Goal: Task Accomplishment & Management: Complete application form

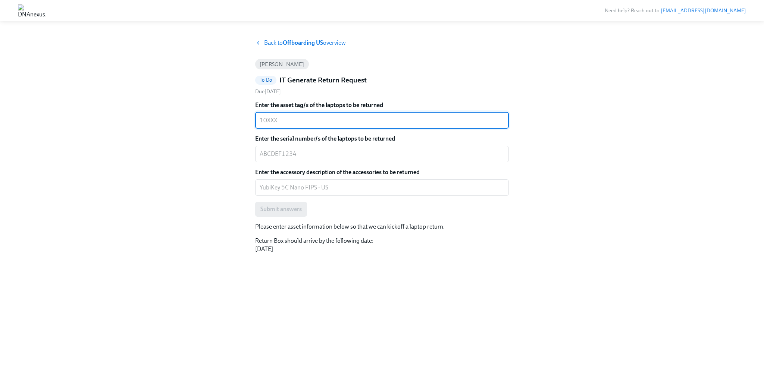
click at [143, 30] on div "Back to Offboarding US overview [PERSON_NAME] To Do IT Generate Return Request …" at bounding box center [382, 208] width 764 height 356
click at [305, 113] on div "x ​" at bounding box center [382, 120] width 254 height 16
type textarea "10652"
click at [242, 138] on div "Back to Offboarding US overview [PERSON_NAME] To Do IT Generate Return Request …" at bounding box center [382, 203] width 728 height 329
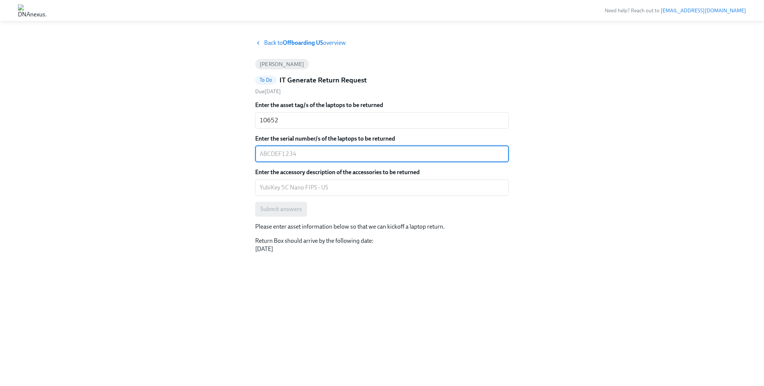
click at [301, 153] on textarea "Enter the serial number/s of the laptops to be returned" at bounding box center [382, 154] width 245 height 9
paste textarea "HT4L7RJV2J"
type textarea "HT4L7RJV2J"
click at [196, 138] on div "Back to Offboarding US overview [PERSON_NAME] To Do IT Generate Return Request …" at bounding box center [382, 203] width 728 height 329
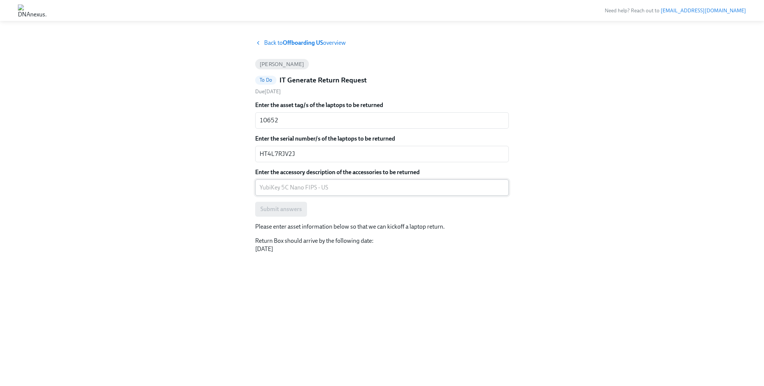
click at [317, 188] on textarea "Enter the accessory description of the accessories to be returned" at bounding box center [382, 187] width 245 height 9
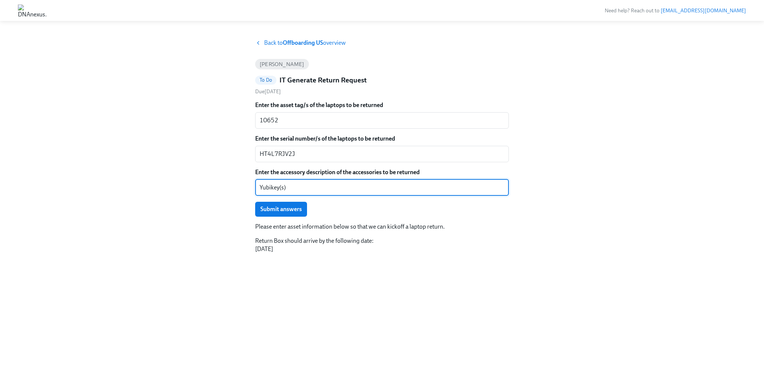
type textarea "Yubikey(s)"
click at [227, 172] on div "Back to Offboarding US overview [PERSON_NAME] To Do IT Generate Return Request …" at bounding box center [382, 203] width 728 height 329
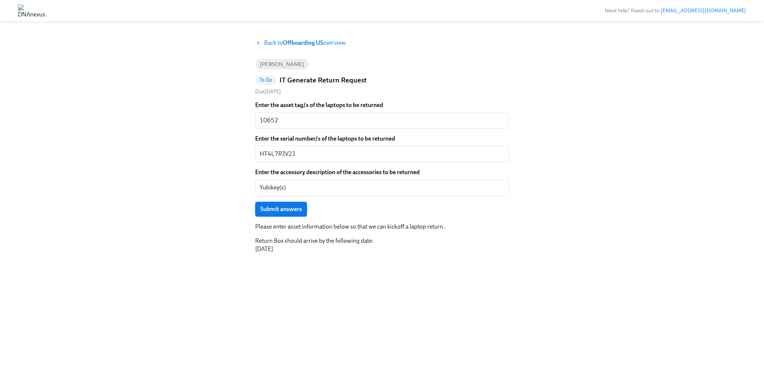
click at [277, 208] on span "Submit answers" at bounding box center [280, 208] width 41 height 7
click at [257, 41] on icon at bounding box center [258, 43] width 6 height 6
